Goal: Transaction & Acquisition: Book appointment/travel/reservation

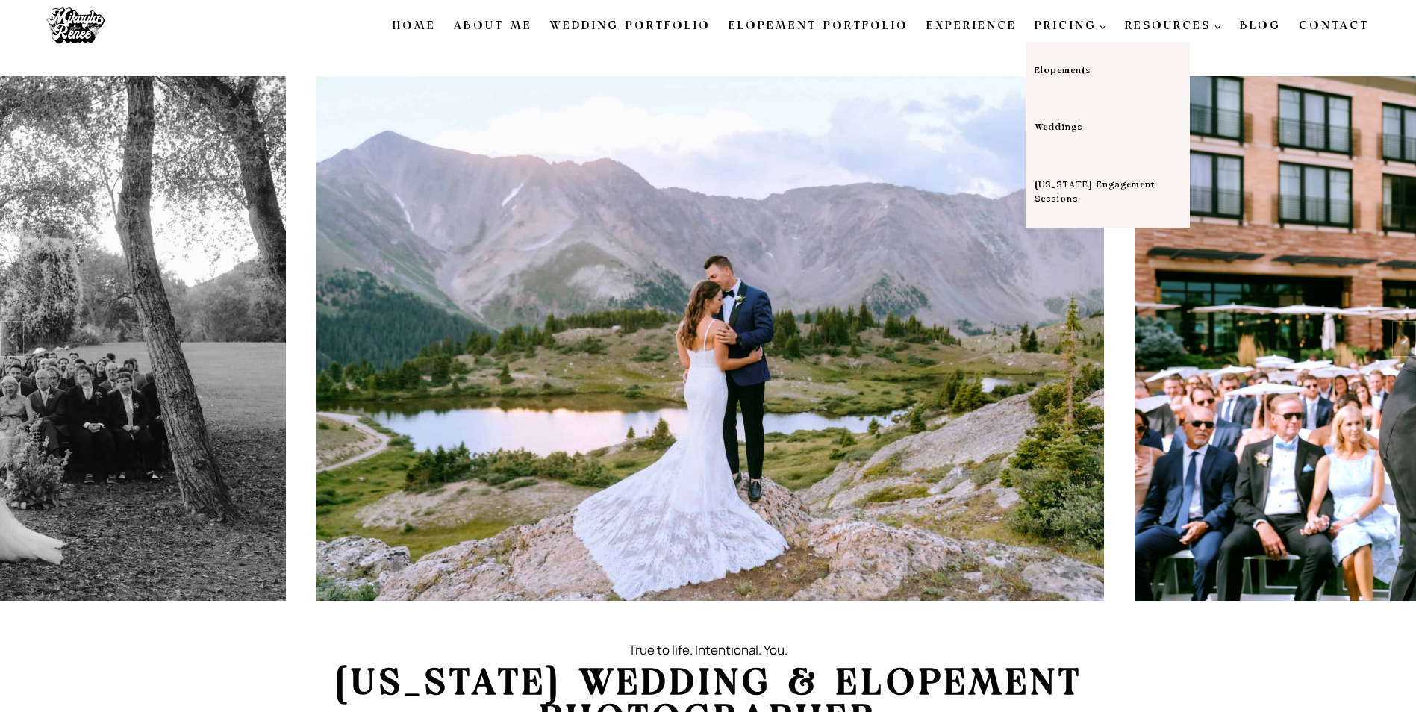
click at [1083, 27] on span "PRICING Expand" at bounding box center [1071, 26] width 73 height 18
click at [1074, 69] on link "Elopements" at bounding box center [1108, 70] width 164 height 57
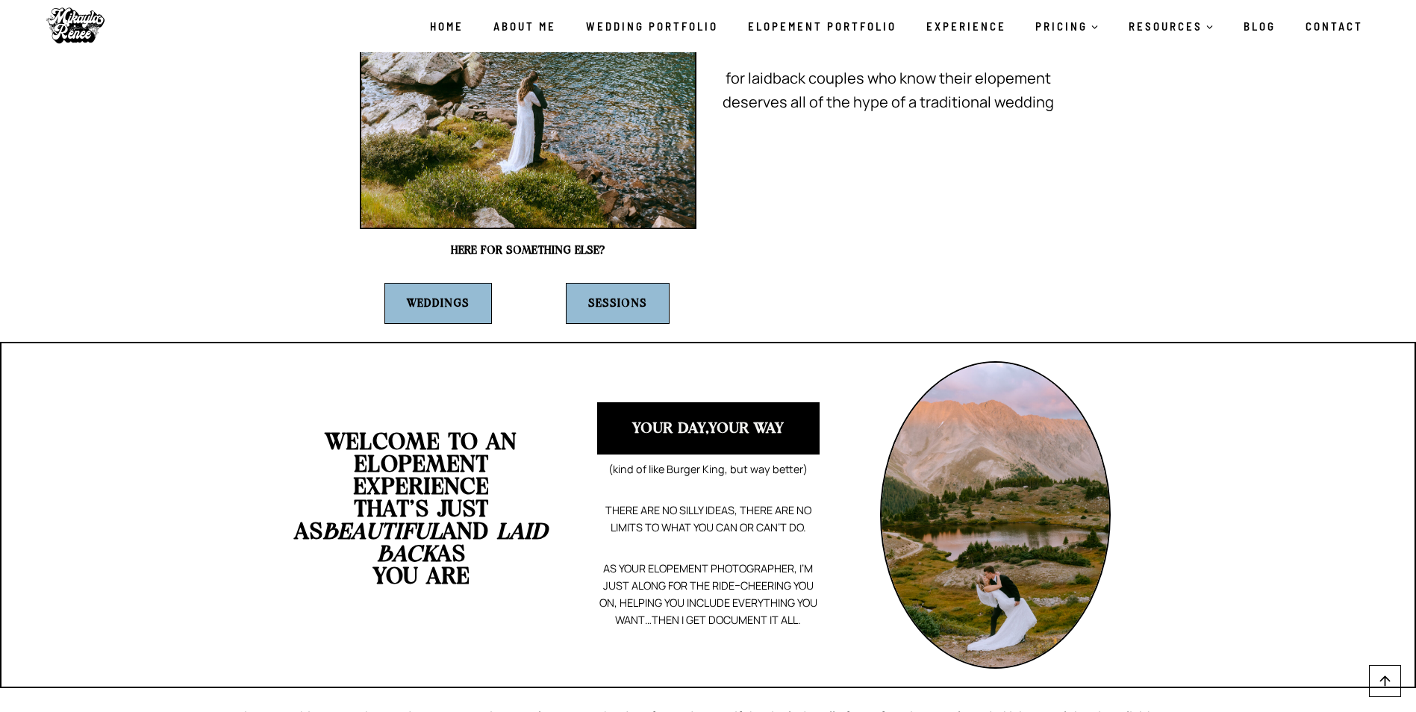
scroll to position [224, 0]
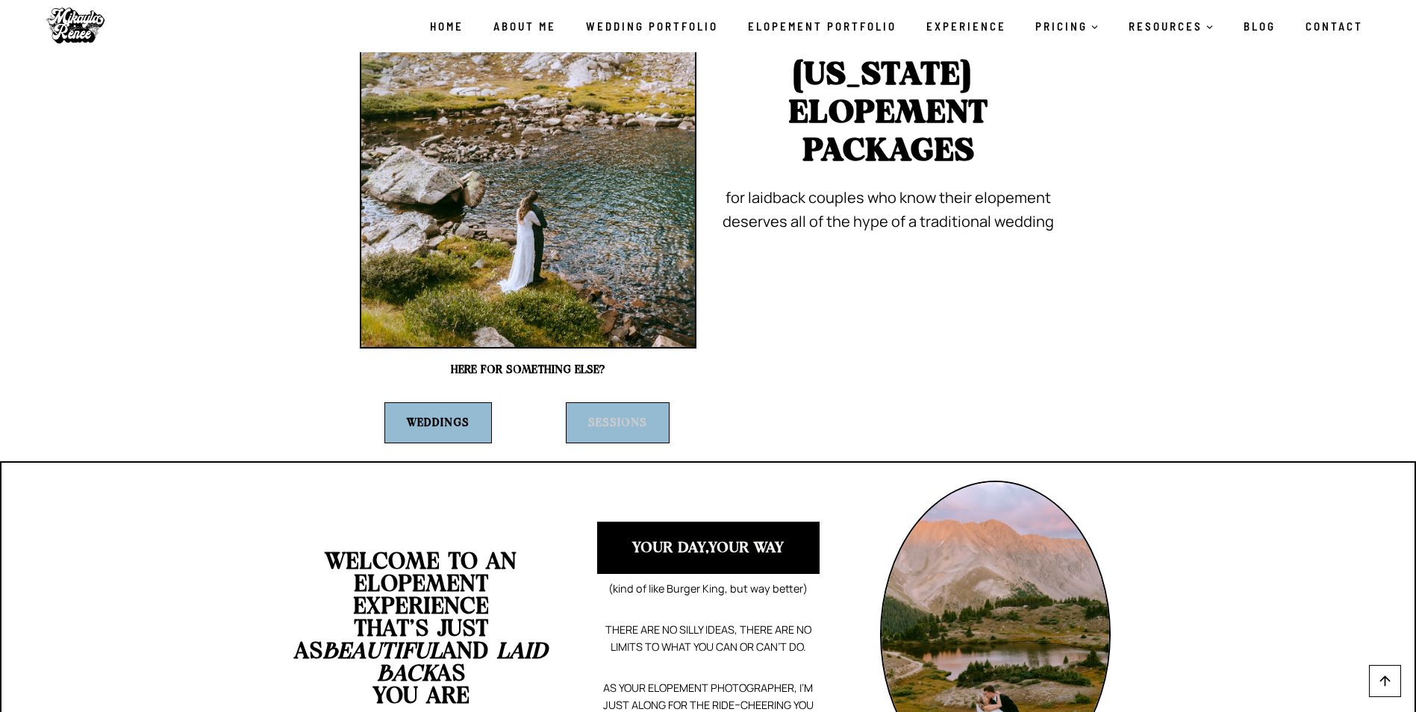
click at [637, 426] on strong "Sessions" at bounding box center [617, 422] width 59 height 11
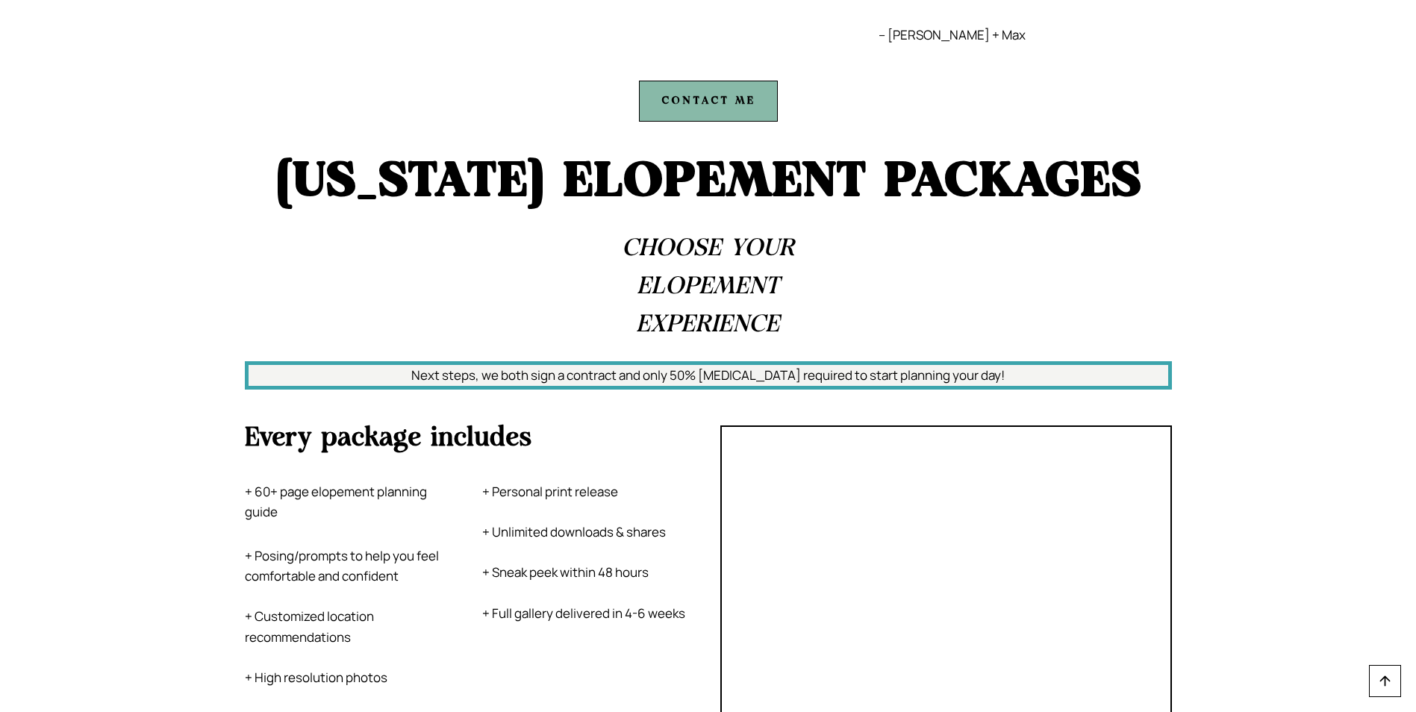
scroll to position [6122, 0]
